Goal: Information Seeking & Learning: Check status

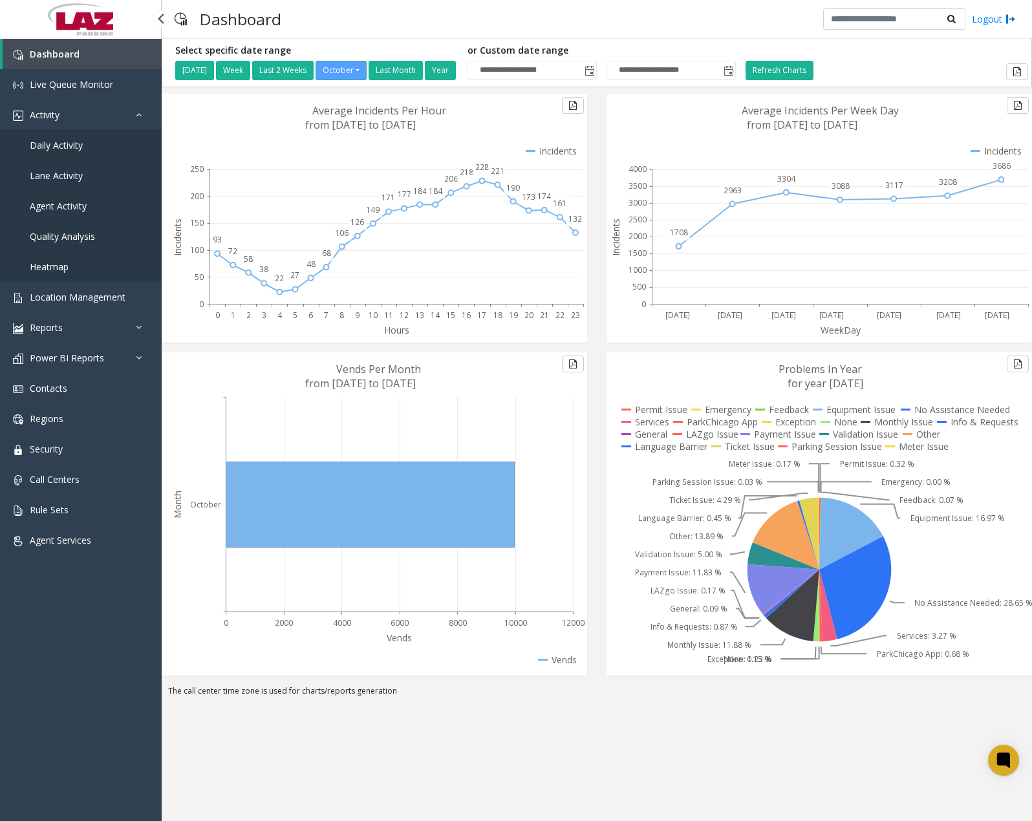
click at [72, 138] on link "Daily Activity" at bounding box center [81, 145] width 162 height 30
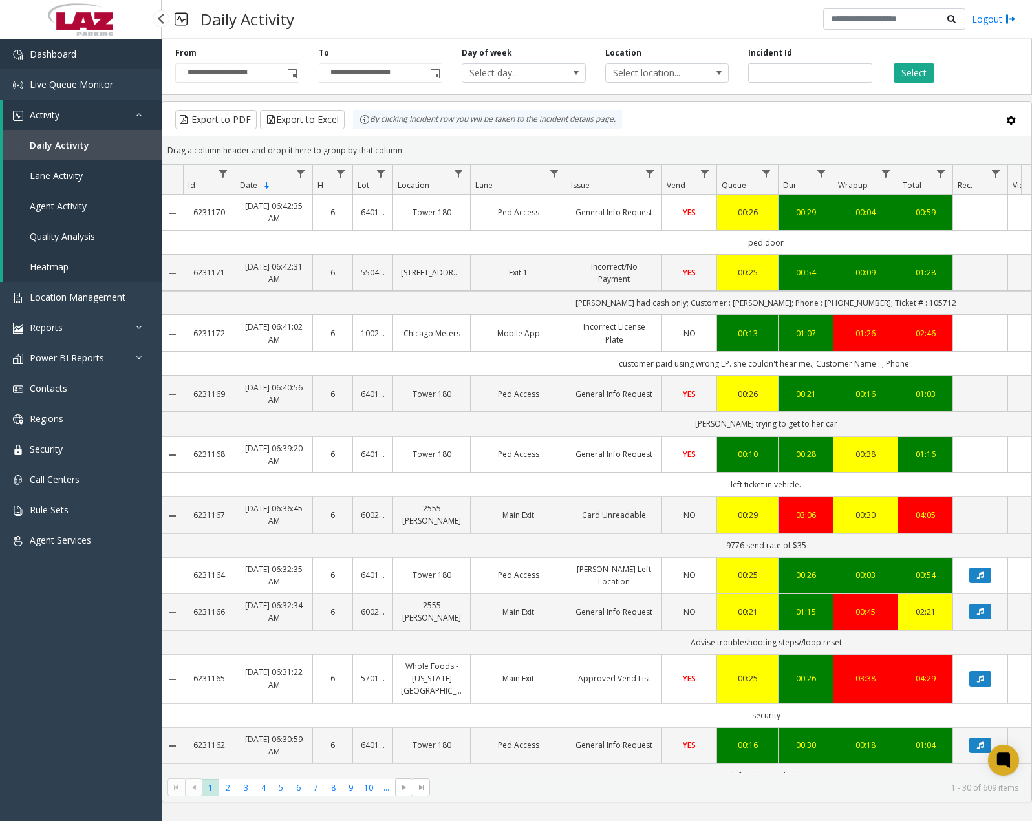
click at [90, 62] on link "Dashboard" at bounding box center [81, 54] width 162 height 30
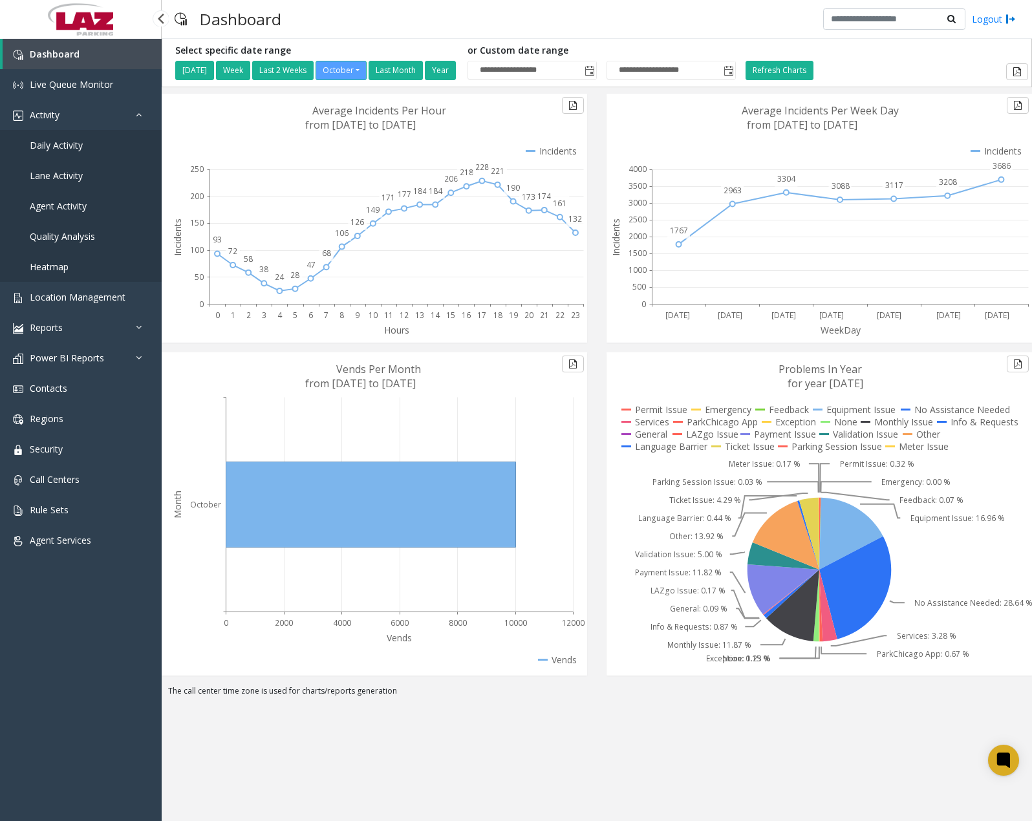
click at [78, 140] on span "Daily Activity" at bounding box center [56, 145] width 53 height 12
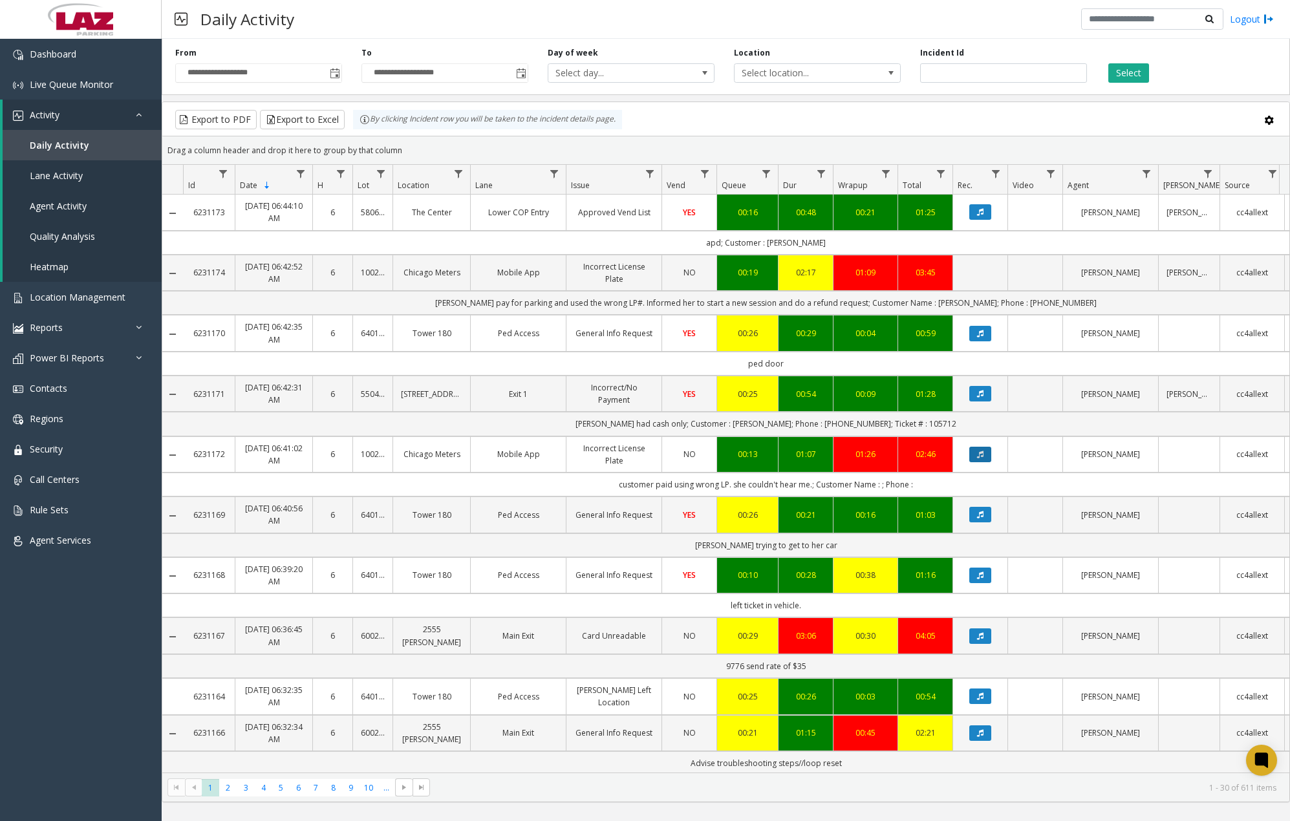
click at [979, 453] on icon "Data table" at bounding box center [980, 455] width 6 height 8
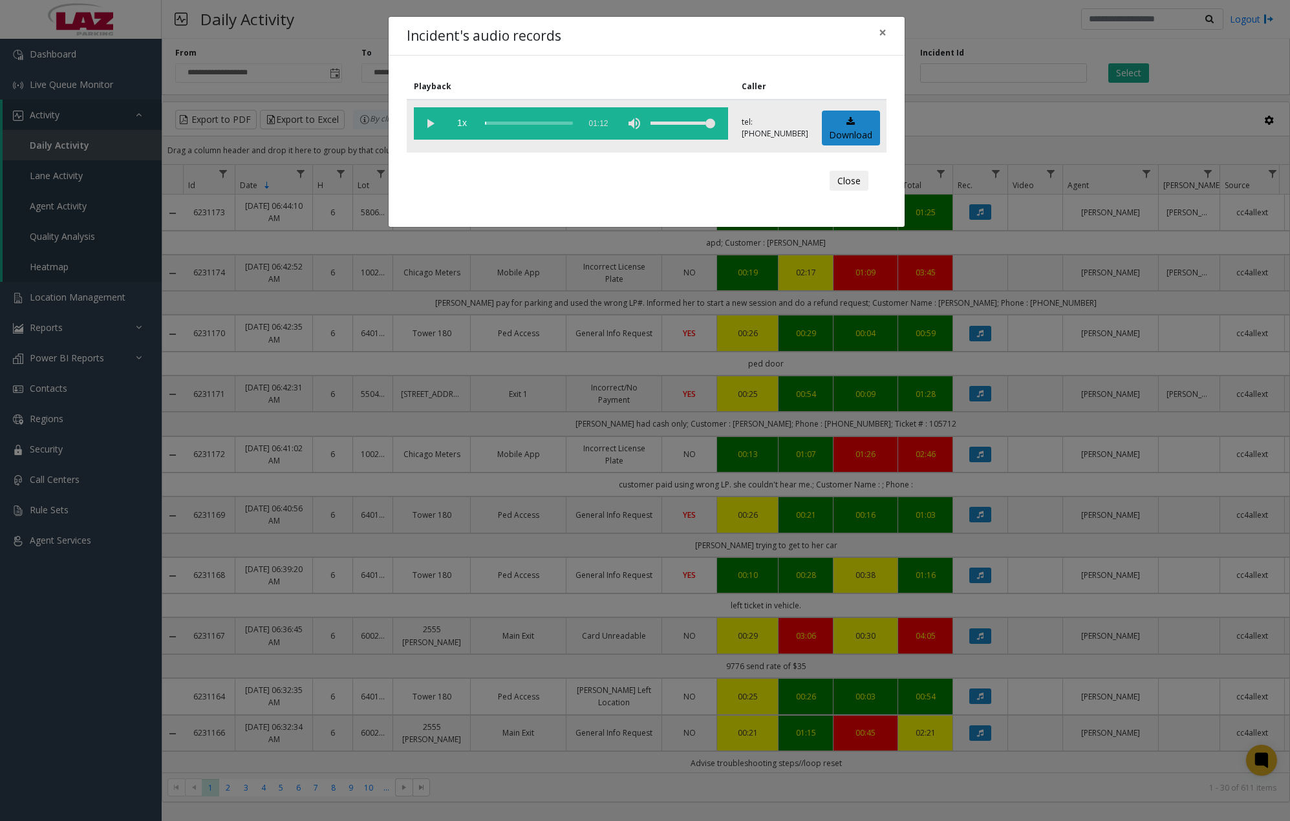
click at [430, 124] on vg-play-pause at bounding box center [430, 123] width 32 height 32
click at [488, 125] on div "scrub bar" at bounding box center [529, 123] width 88 height 32
click at [491, 124] on div "scrub bar" at bounding box center [529, 123] width 88 height 32
click at [508, 122] on div "scrub bar" at bounding box center [529, 123] width 88 height 32
click at [433, 122] on vg-play-pause at bounding box center [430, 123] width 32 height 32
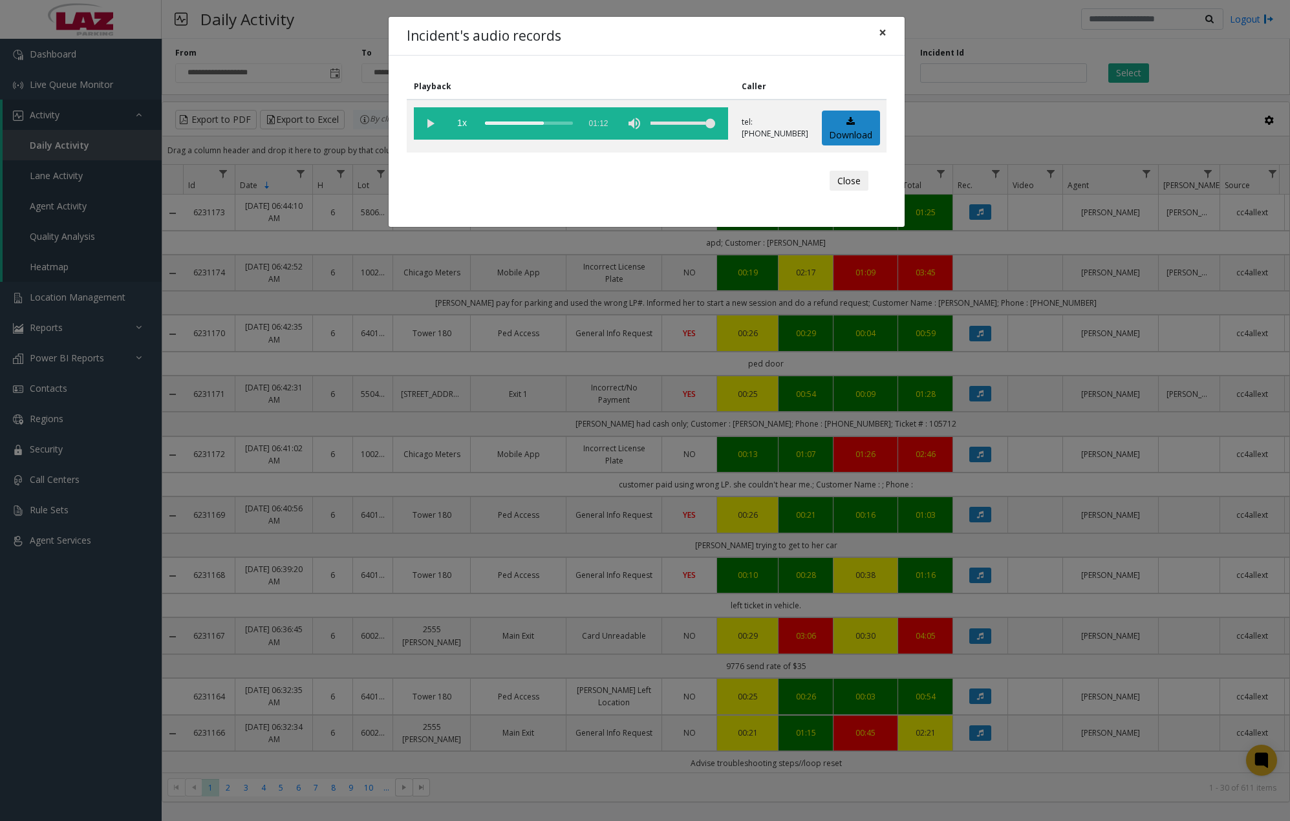
click at [886, 36] on span "×" at bounding box center [883, 32] width 8 height 18
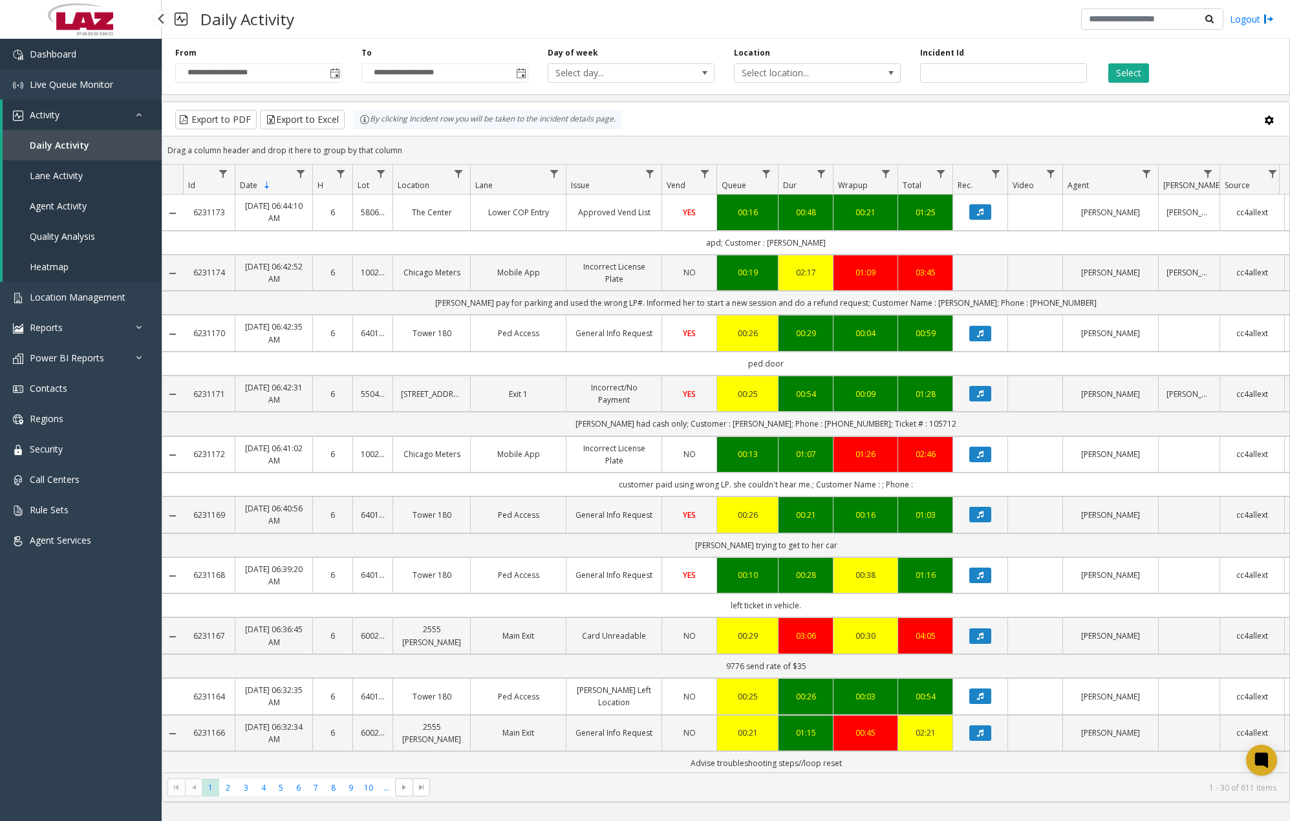
click at [63, 54] on span "Dashboard" at bounding box center [53, 54] width 47 height 12
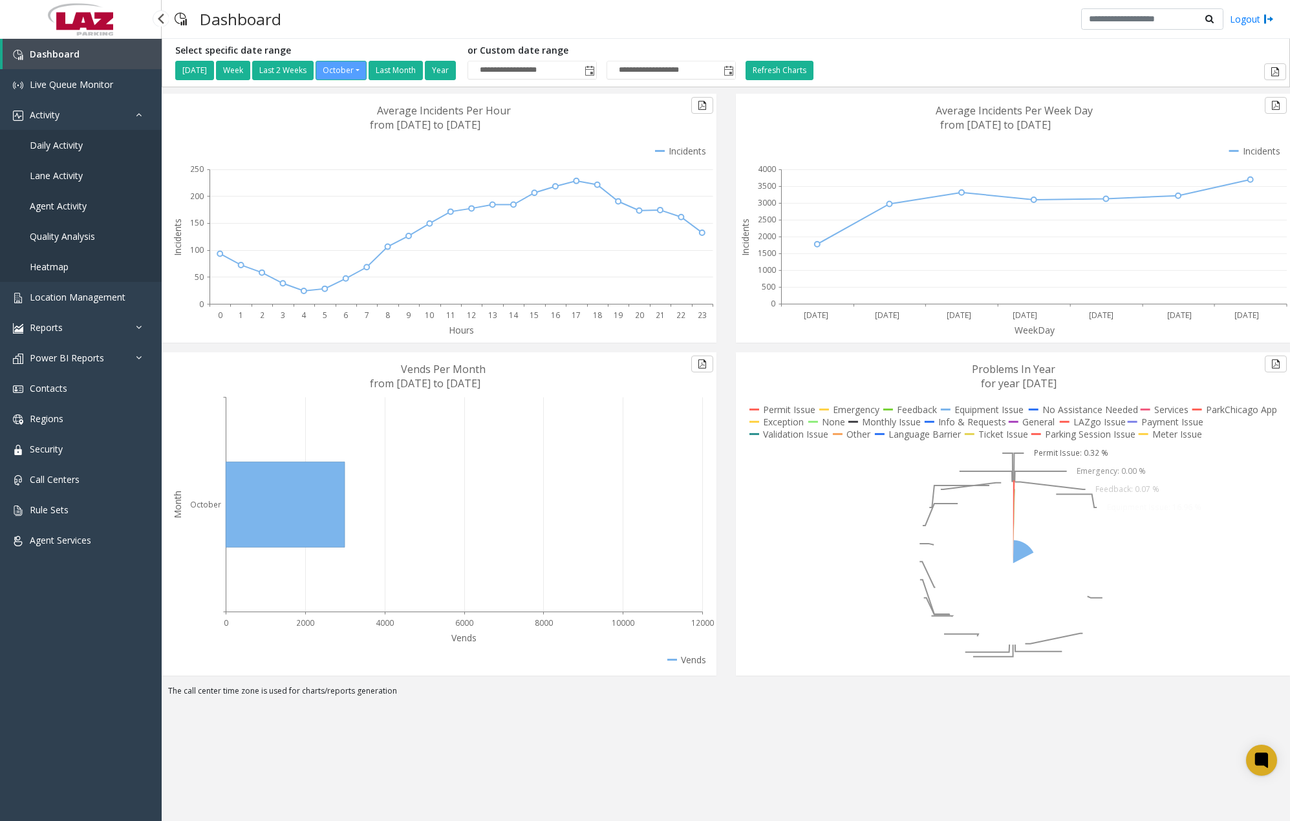
click at [67, 147] on span "Daily Activity" at bounding box center [56, 145] width 53 height 12
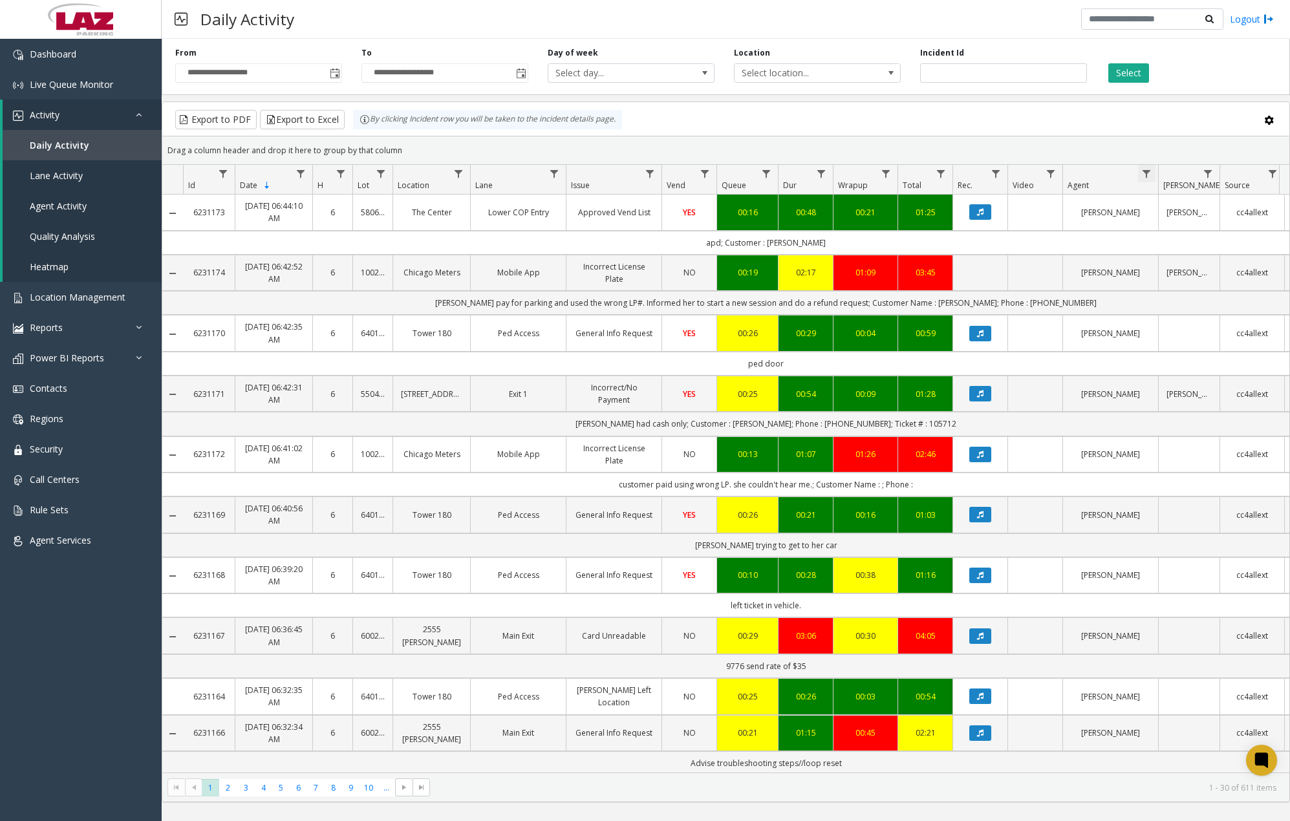
click at [1032, 171] on span "Data table" at bounding box center [1146, 174] width 10 height 10
click at [1032, 230] on input "Agent Filter" at bounding box center [1203, 230] width 110 height 22
click at [559, 177] on span "Data table" at bounding box center [554, 174] width 10 height 10
click at [593, 222] on input "Lane Filter" at bounding box center [611, 230] width 110 height 22
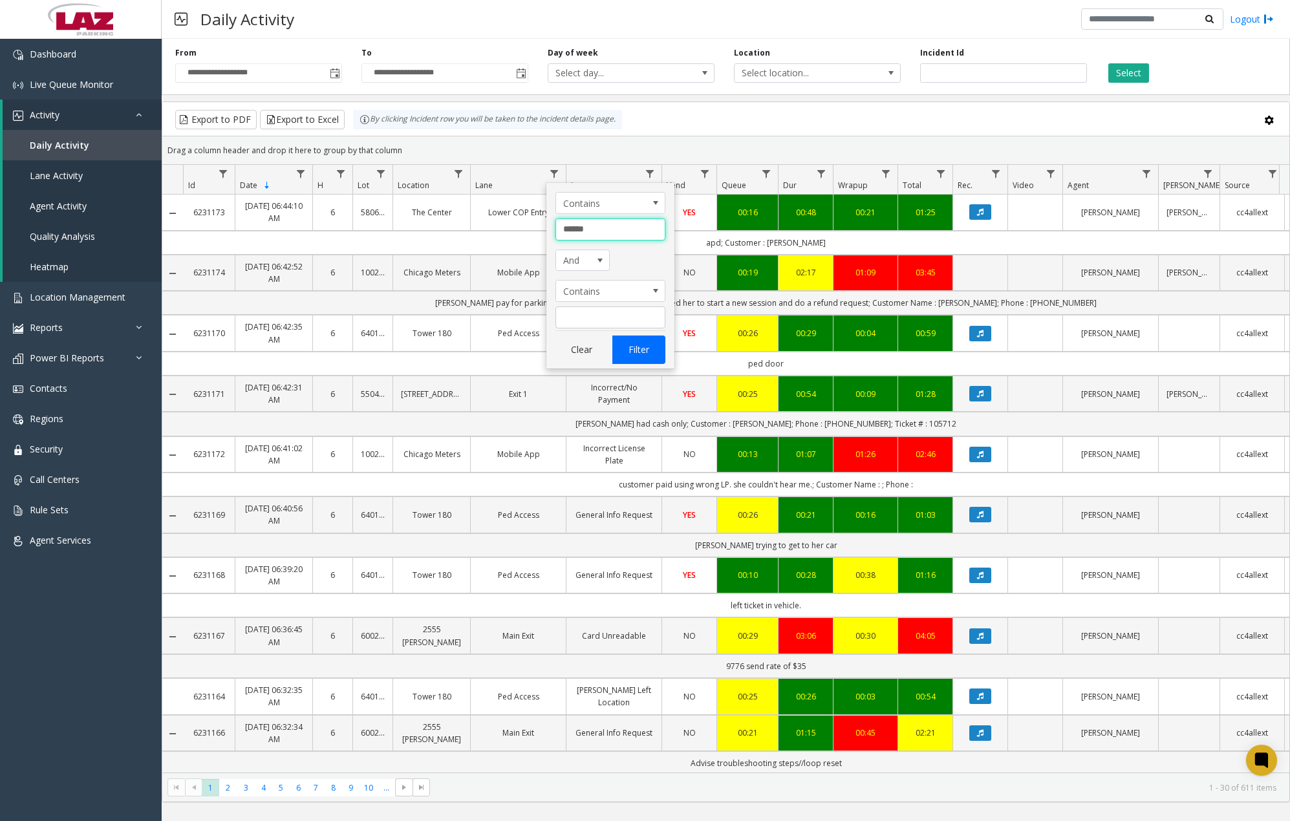
type input "******"
click at [634, 347] on button "Filter" at bounding box center [638, 350] width 53 height 28
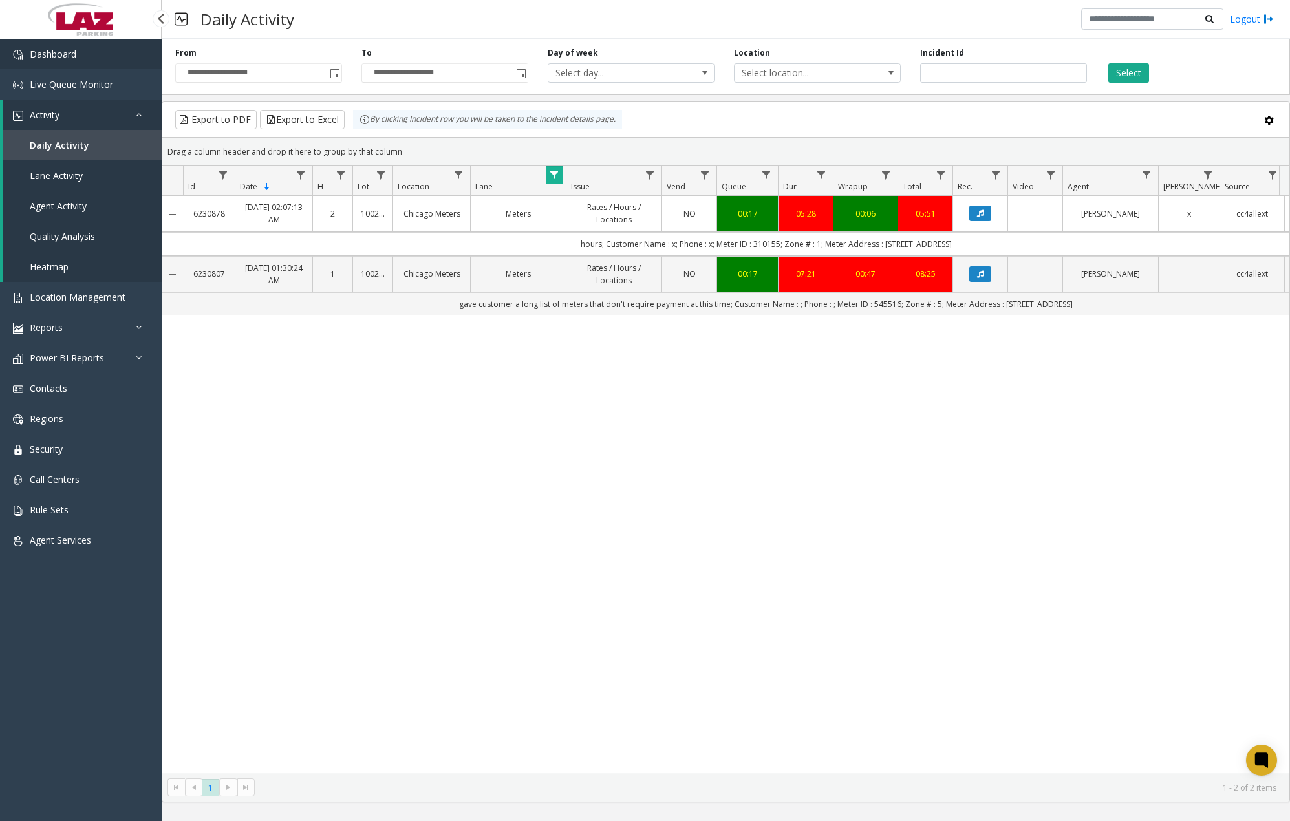
click at [92, 59] on link "Dashboard" at bounding box center [81, 54] width 162 height 30
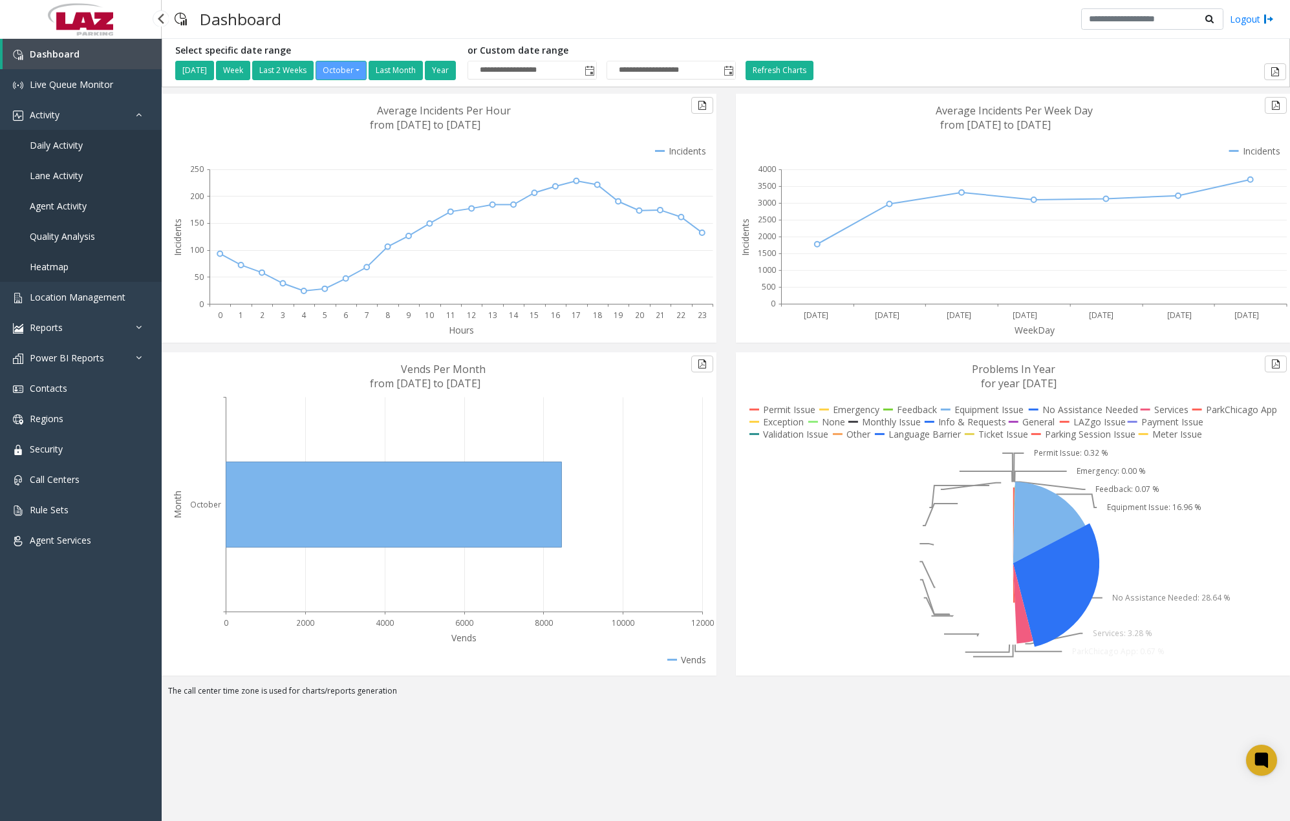
click at [67, 146] on span "Daily Activity" at bounding box center [56, 145] width 53 height 12
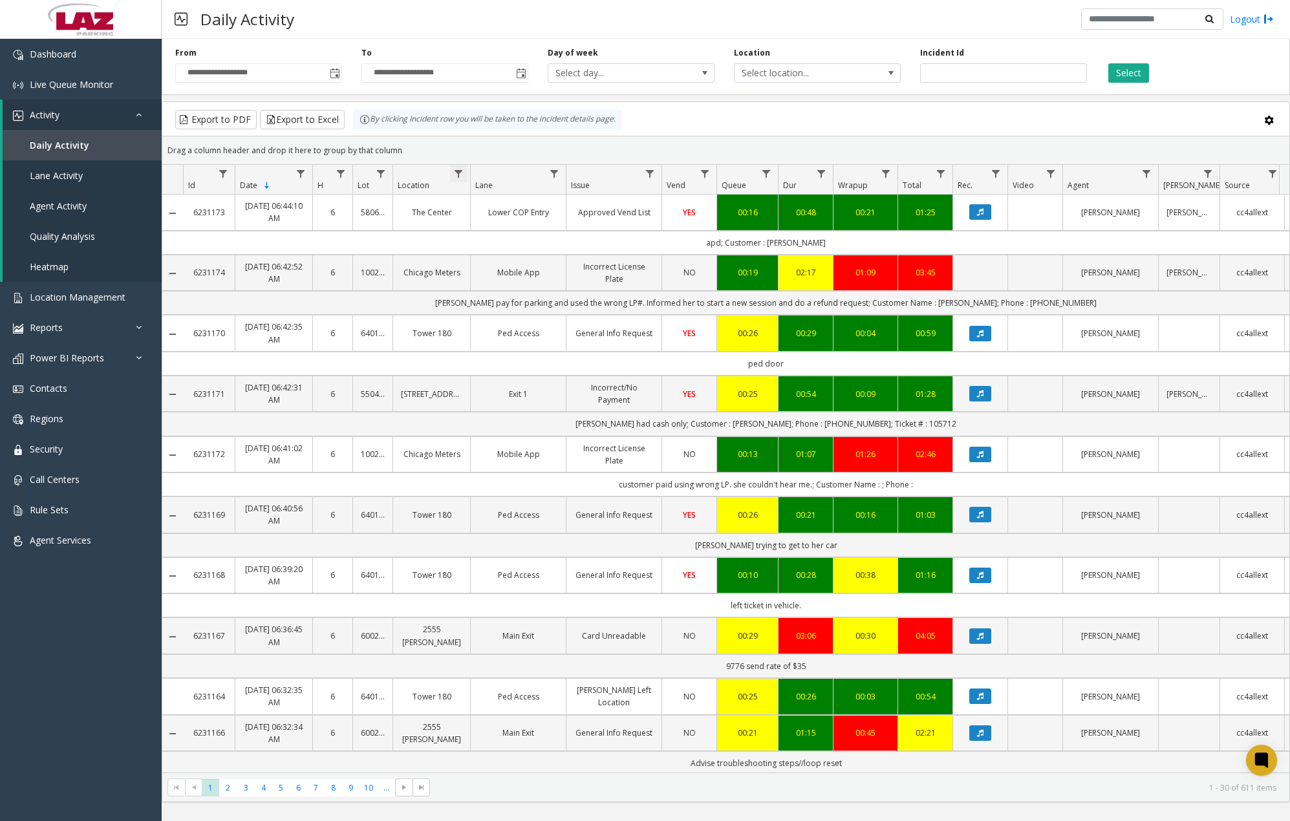
click at [460, 173] on span "Data table" at bounding box center [458, 174] width 10 height 10
click at [500, 221] on input "Location Filter" at bounding box center [515, 230] width 110 height 22
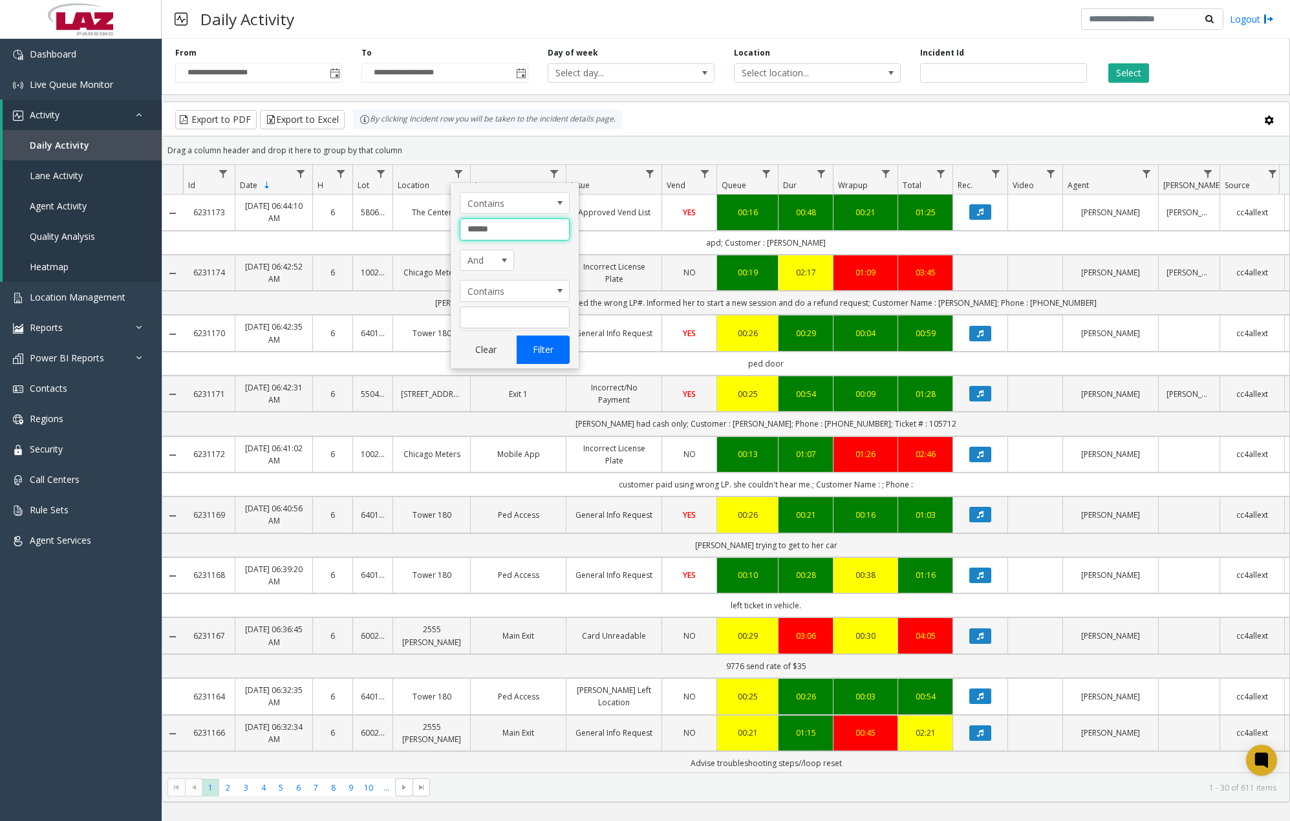
type input "******"
click at [525, 343] on button "Filter" at bounding box center [543, 350] width 53 height 28
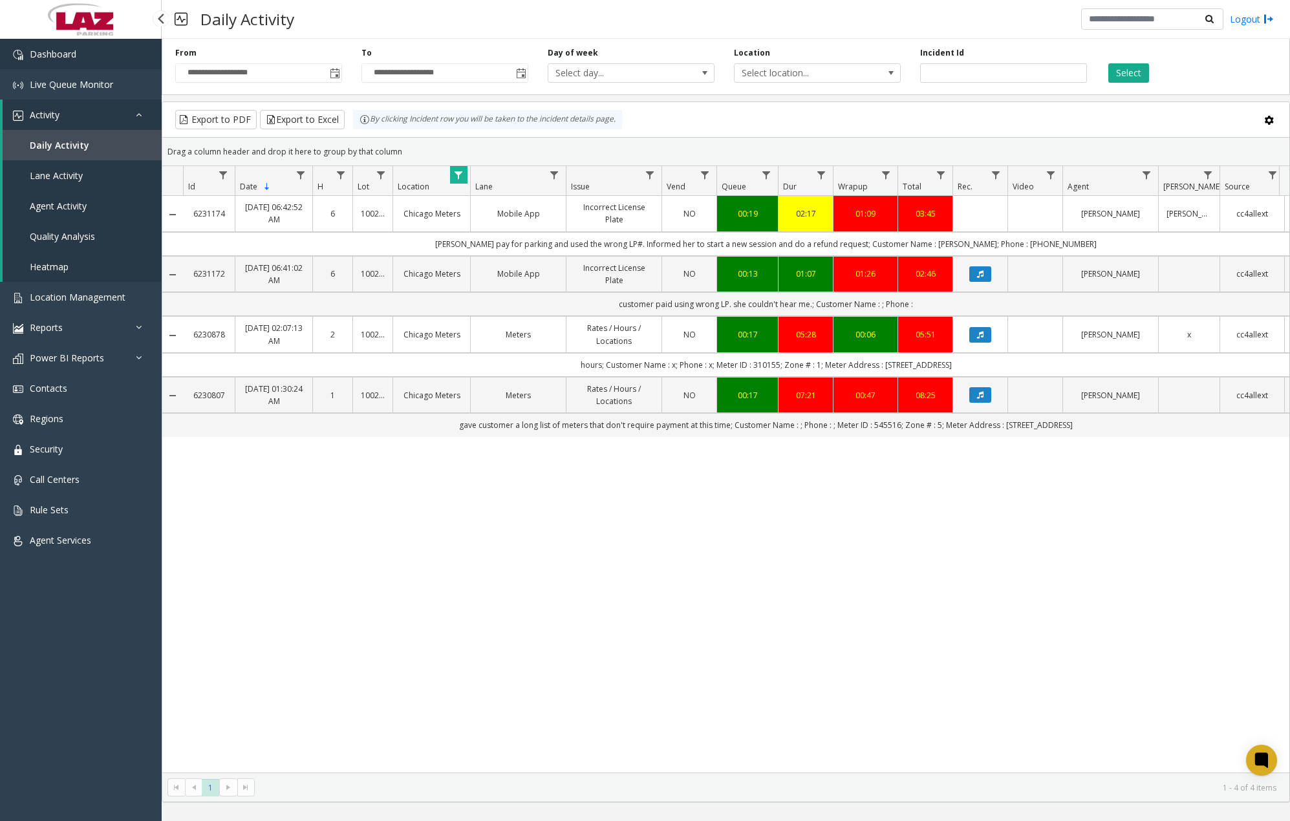
click at [80, 56] on link "Dashboard" at bounding box center [81, 54] width 162 height 30
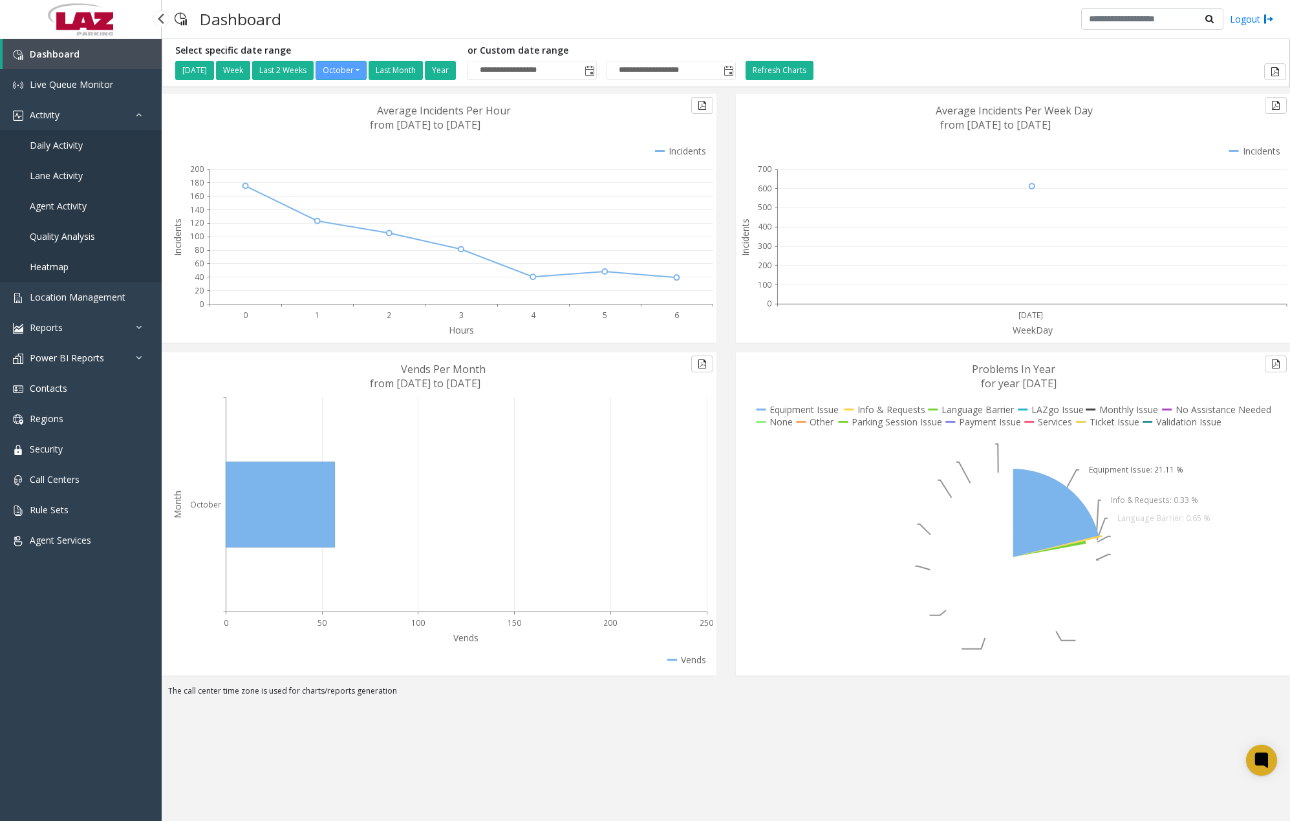
click at [73, 146] on span "Daily Activity" at bounding box center [56, 145] width 53 height 12
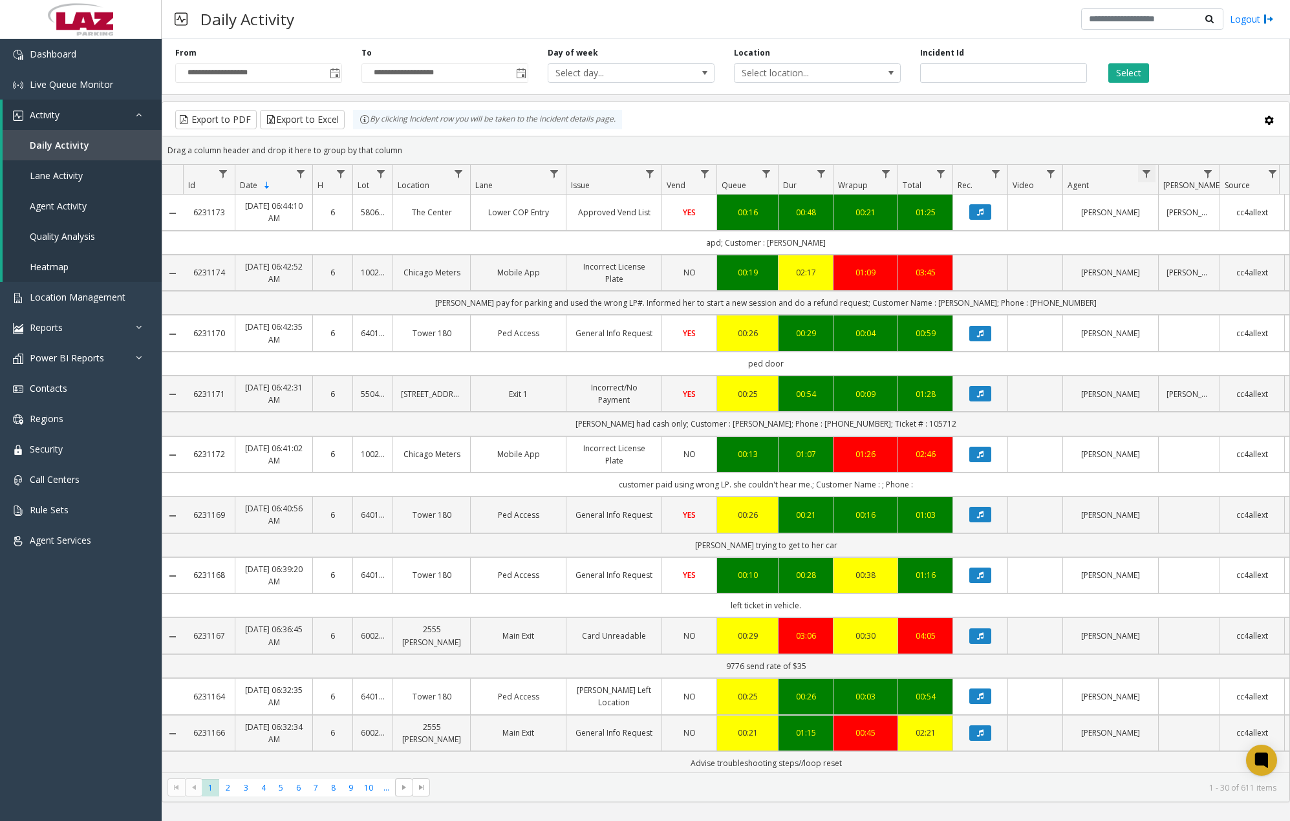
click at [1032, 175] on span "Data table" at bounding box center [1146, 174] width 10 height 10
click at [1032, 222] on input "Agent Filter" at bounding box center [1203, 230] width 110 height 22
type input "***"
click at [1032, 350] on button "Filter" at bounding box center [1231, 350] width 53 height 28
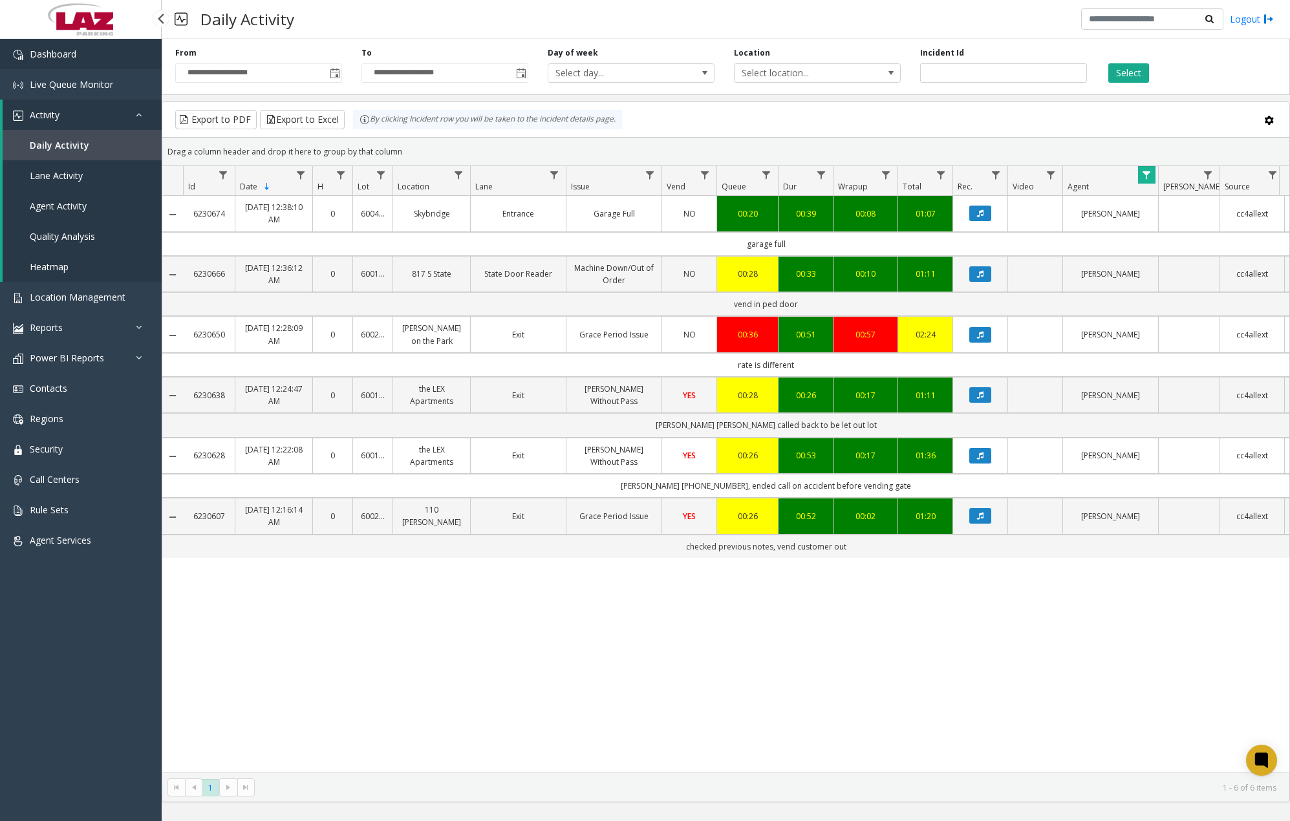
click at [102, 61] on link "Dashboard" at bounding box center [81, 54] width 162 height 30
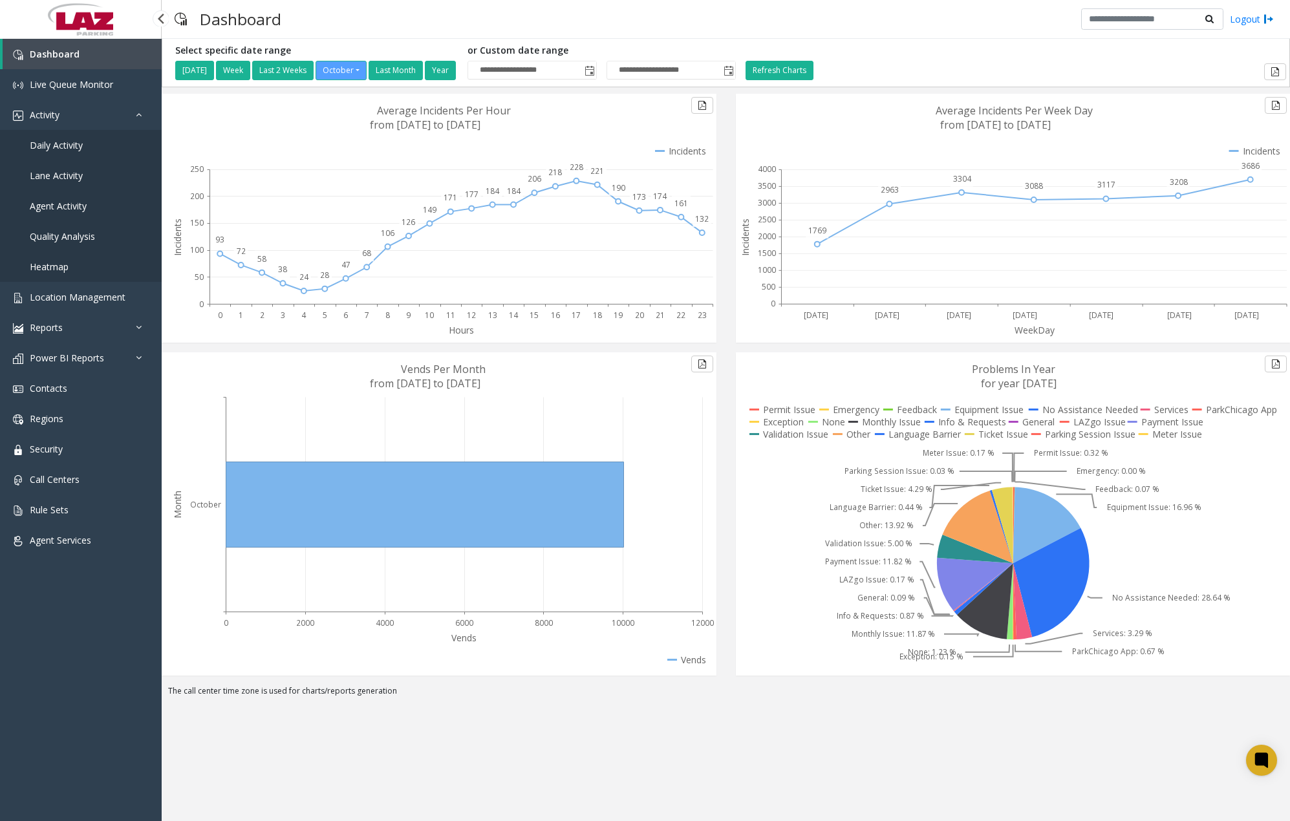
click at [78, 142] on span "Daily Activity" at bounding box center [56, 145] width 53 height 12
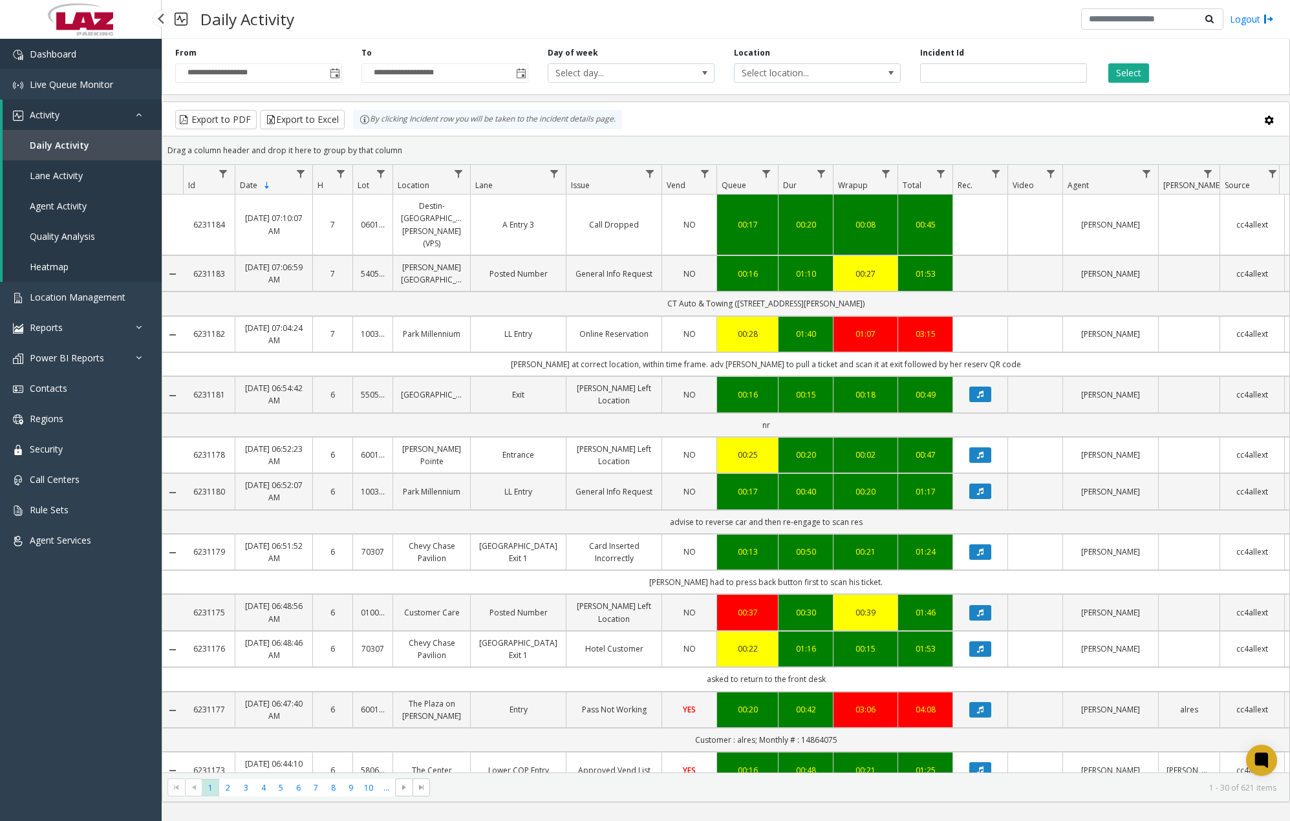
click at [79, 53] on link "Dashboard" at bounding box center [81, 54] width 162 height 30
